Goal: Information Seeking & Learning: Learn about a topic

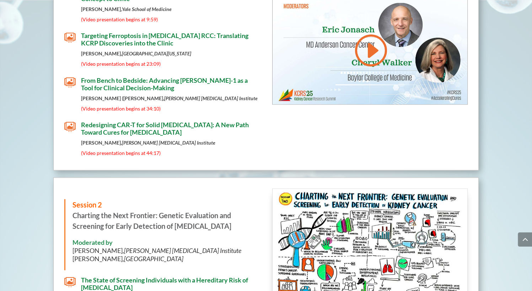
scroll to position [1263, 0]
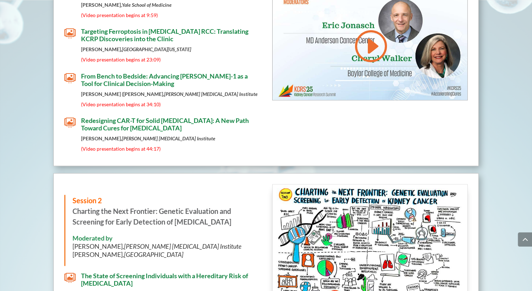
click at [123, 116] on span "Redesigning CAR-T for Solid [MEDICAL_DATA]: A New Path Toward Cures for [MEDICA…" at bounding box center [165, 124] width 168 height 16
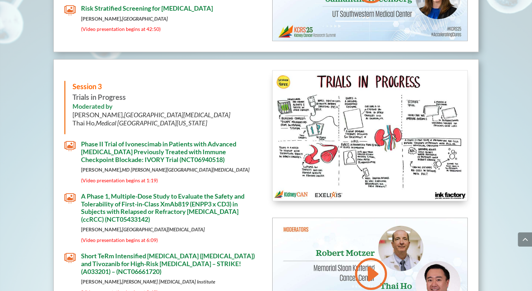
scroll to position [1664, 0]
click at [133, 192] on span "A Phase 1, Multiple-Dose Study to Evaluate the Safety and Tolerability of First…" at bounding box center [162, 207] width 163 height 31
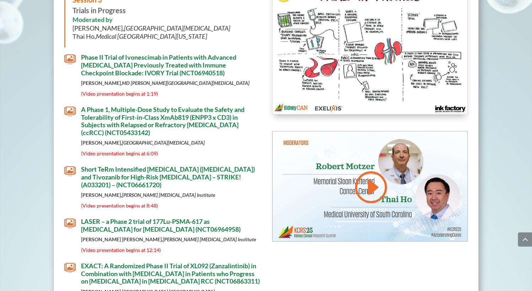
scroll to position [1779, 0]
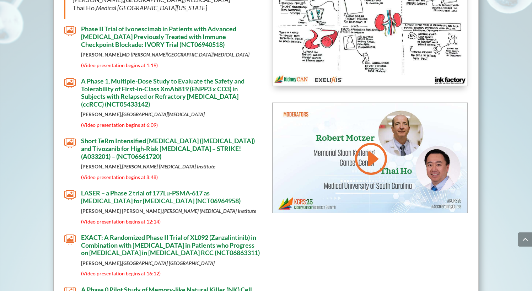
click at [147, 137] on span "Short TeRm Intensified [MEDICAL_DATA] ([MEDICAL_DATA]) and Tivozanib for High-R…" at bounding box center [168, 148] width 174 height 23
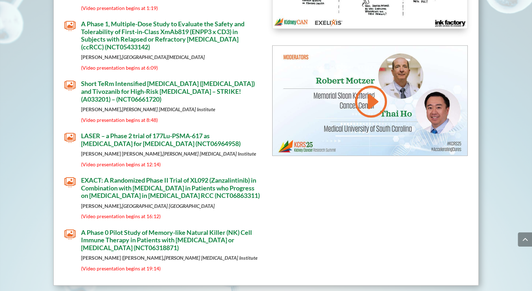
scroll to position [1836, 0]
click at [139, 132] on span "LASER – a Phase 2 trial of 177Lu-PSMA-617 as [MEDICAL_DATA] for [MEDICAL_DATA] …" at bounding box center [161, 140] width 160 height 16
click at [139, 176] on span "EXACT: A Randomized Phase II Trial of XL092 (Zanzalintinib) in Combination with…" at bounding box center [170, 187] width 179 height 23
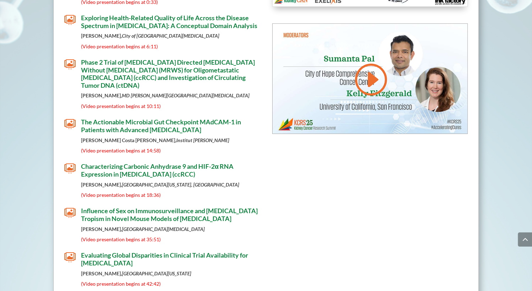
scroll to position [2267, 0]
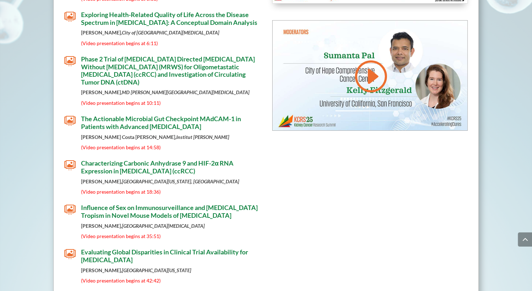
click at [185, 159] on span "Characterizing Carbonic Anhydrase 9 and HIF-2α RNA Expression in [MEDICAL_DATA]…" at bounding box center [157, 167] width 152 height 16
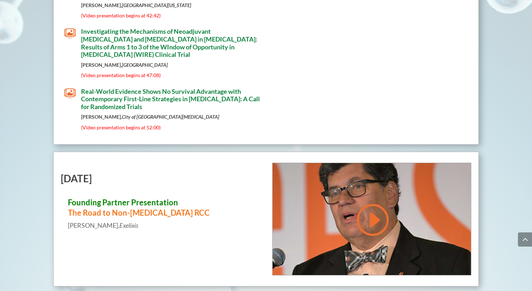
scroll to position [2527, 0]
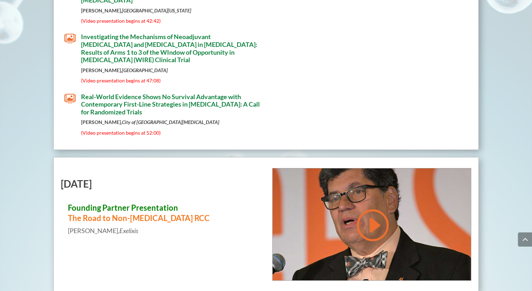
click at [153, 93] on span "Real-World Evidence Shows No Survival Advantage with Contemporary First-Line St…" at bounding box center [170, 104] width 179 height 23
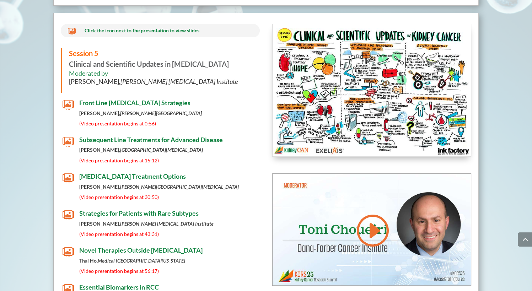
scroll to position [2813, 0]
click at [192, 135] on span "Subsequent Line Treatments for Advanced Disease" at bounding box center [151, 139] width 144 height 8
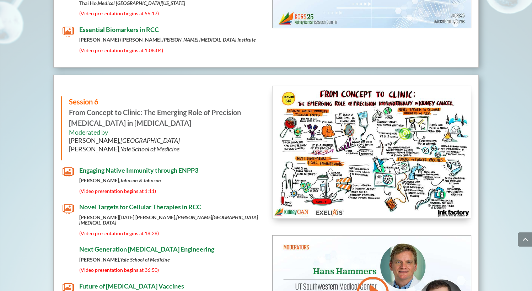
scroll to position [3071, 0]
click at [141, 166] on span "Engaging Native Immunity through ENPP3" at bounding box center [138, 170] width 119 height 8
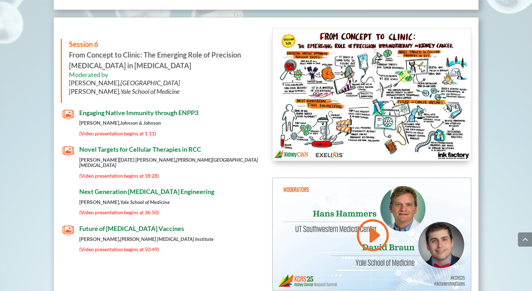
scroll to position [3128, 0]
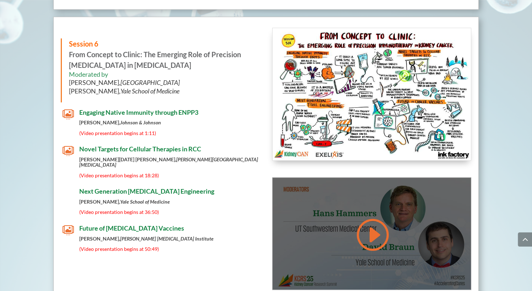
click at [369, 217] on link at bounding box center [372, 235] width 34 height 36
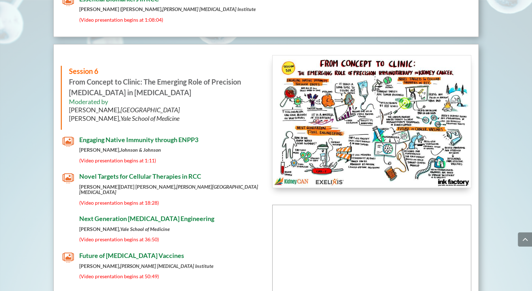
scroll to position [3129, 0]
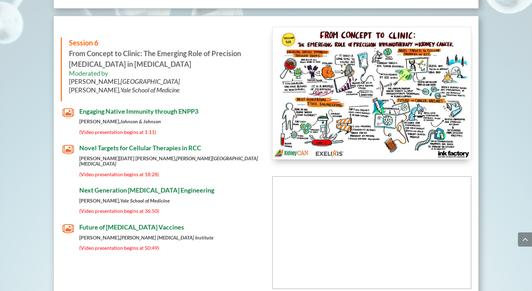
click at [141, 144] on span "Novel Targets for Cellular Therapies in RCC" at bounding box center [140, 148] width 122 height 8
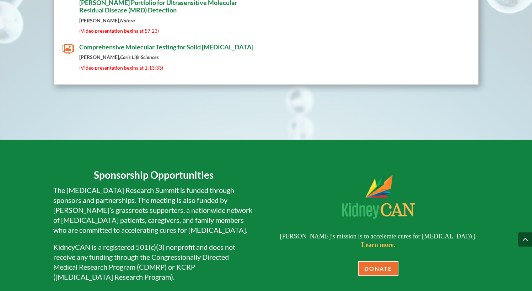
scroll to position [4189, 0]
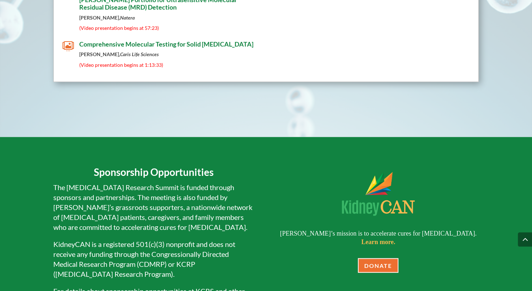
click at [116, 40] on span "Comprehensive Molecular Testing for Solid [MEDICAL_DATA]" at bounding box center [166, 44] width 174 height 8
